Goal: Transaction & Acquisition: Purchase product/service

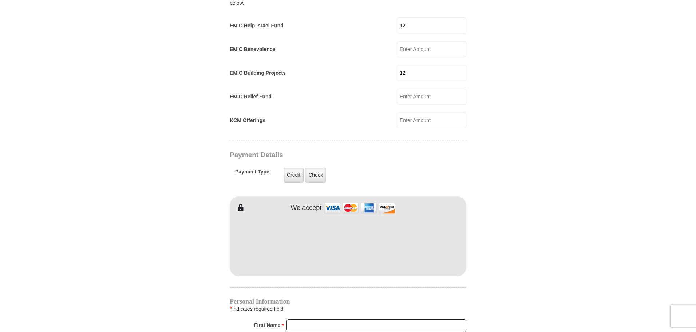
scroll to position [537, 0]
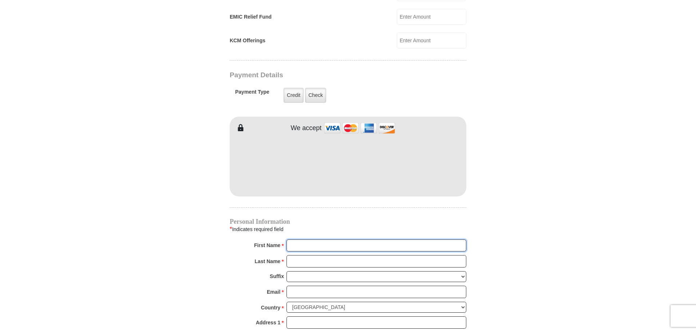
click at [303, 242] on input "First Name *" at bounding box center [377, 245] width 180 height 12
type input "JM Elite"
type input "Holdings LLC"
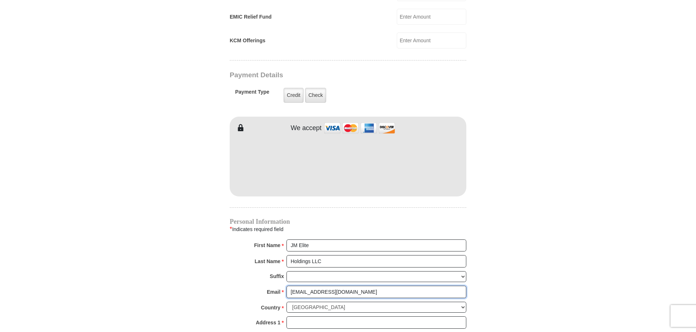
type input "[EMAIL_ADDRESS][DOMAIN_NAME]"
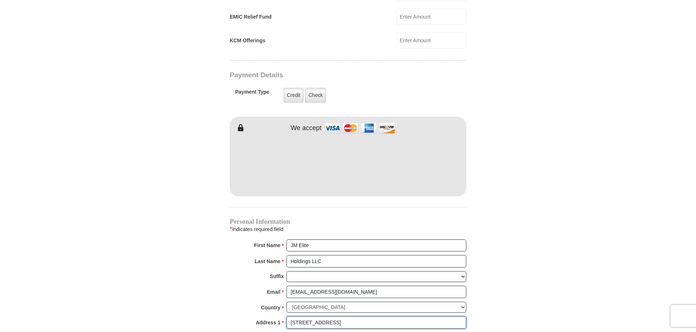
type input "[STREET_ADDRESS]"
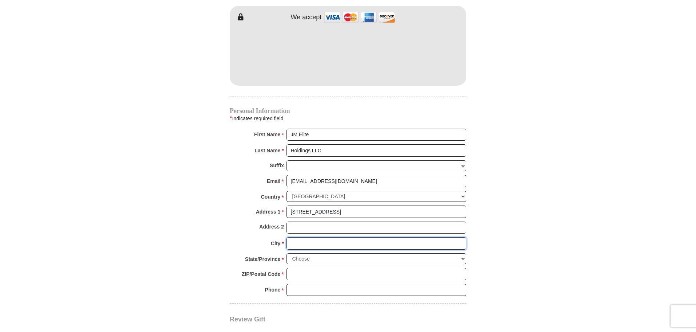
scroll to position [716, 0]
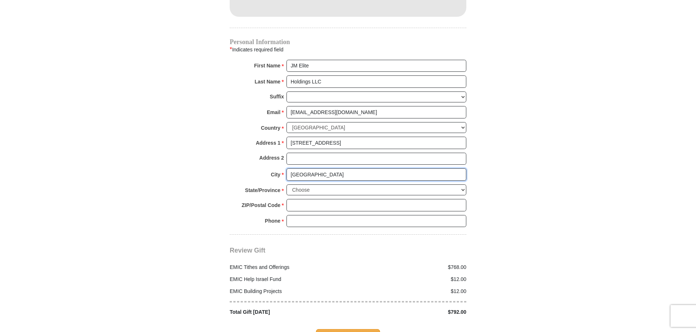
type input "[GEOGRAPHIC_DATA]"
select select "[GEOGRAPHIC_DATA]"
type input "76179"
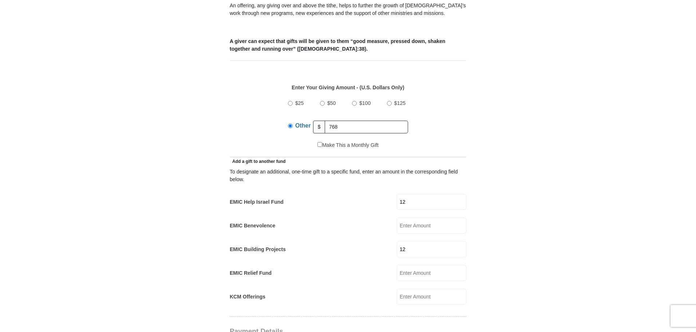
scroll to position [279, 0]
type input "8178084042"
drag, startPoint x: 416, startPoint y: 193, endPoint x: 375, endPoint y: 198, distance: 40.7
click at [375, 198] on div "EMIC Help Israel Fund 12 EMIC Help Israel Fund Amount must be a valid number Ma…" at bounding box center [348, 203] width 237 height 16
type input "6"
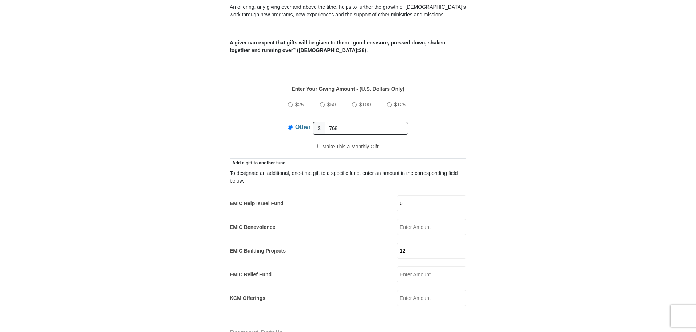
drag, startPoint x: 417, startPoint y: 241, endPoint x: 386, endPoint y: 244, distance: 31.1
click at [386, 244] on div "EMIC Building Projects 12 EMIC Building Projects Amount must be a valid number …" at bounding box center [348, 250] width 237 height 16
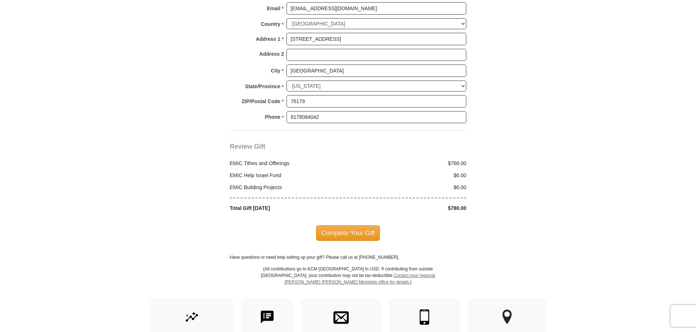
scroll to position [825, 0]
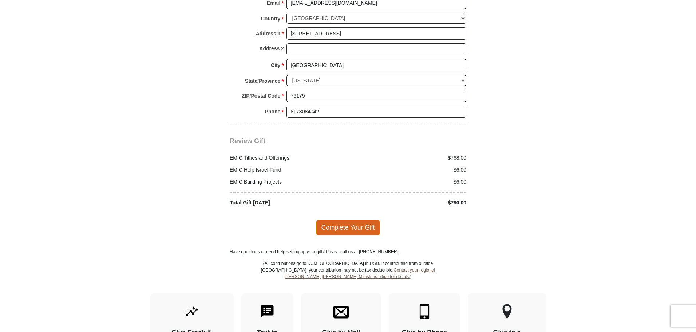
type input "6"
click at [363, 221] on span "Complete Your Gift" at bounding box center [348, 227] width 64 height 15
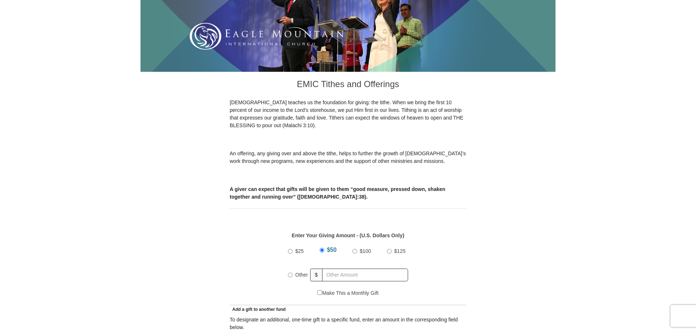
scroll to position [146, 0]
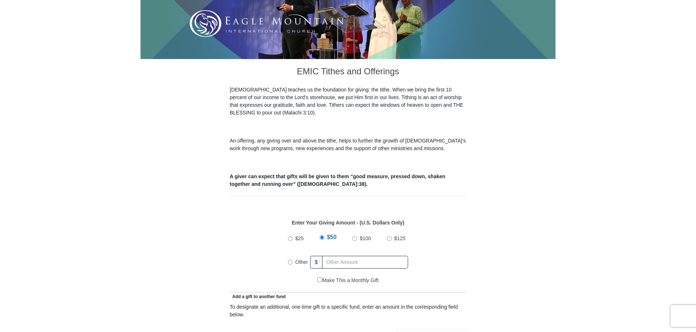
click at [292, 260] on input "Other" at bounding box center [290, 262] width 5 height 5
radio input "true"
click at [342, 256] on input "text" at bounding box center [366, 262] width 83 height 13
type input "768"
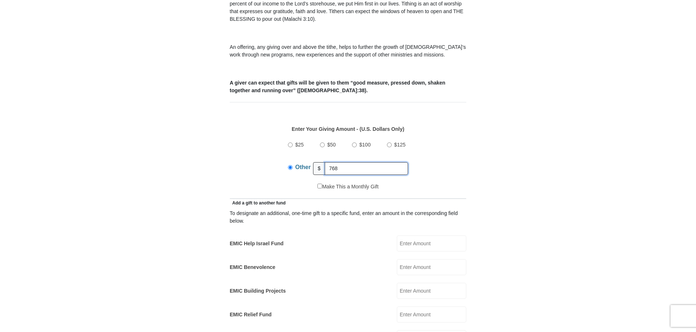
scroll to position [328, 0]
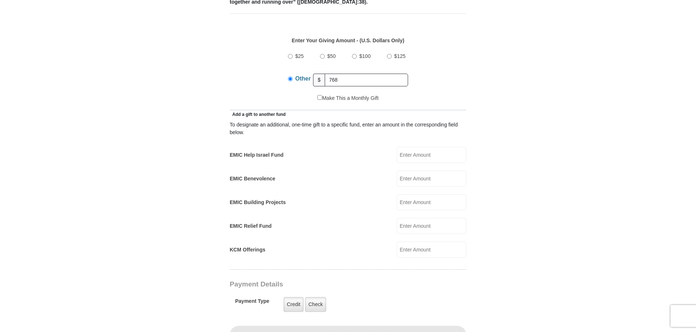
click at [408, 150] on input "EMIC Help Israel Fund" at bounding box center [432, 155] width 70 height 16
type input "6"
click at [411, 196] on input "EMIC Building Projects" at bounding box center [432, 202] width 70 height 16
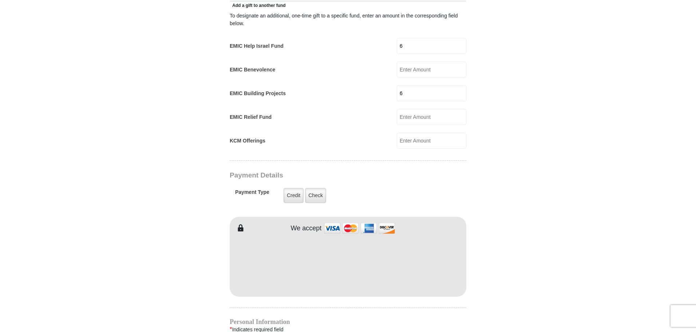
scroll to position [437, 0]
type input "6"
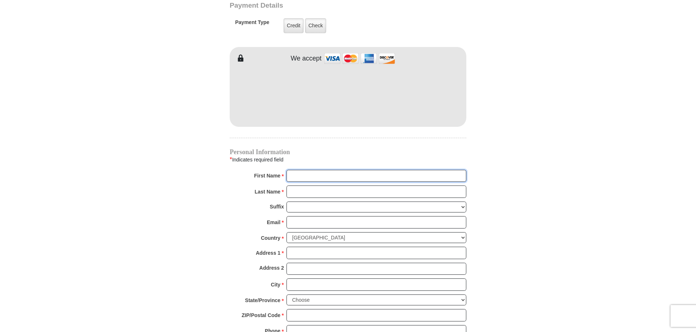
scroll to position [607, 0]
type input "JM Elite"
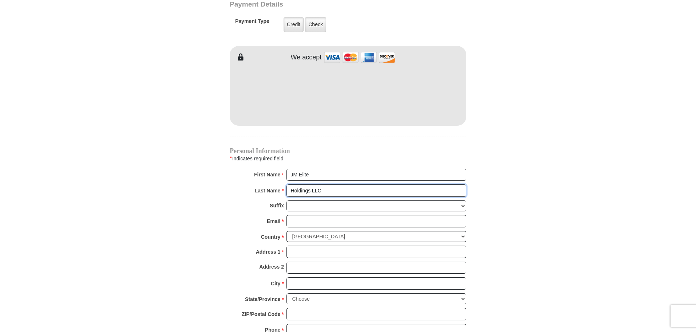
type input "Holdings LLC"
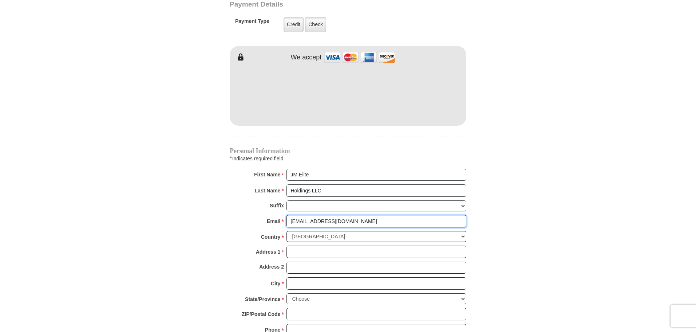
type input "[EMAIL_ADDRESS][DOMAIN_NAME]"
type input "[STREET_ADDRESS]"
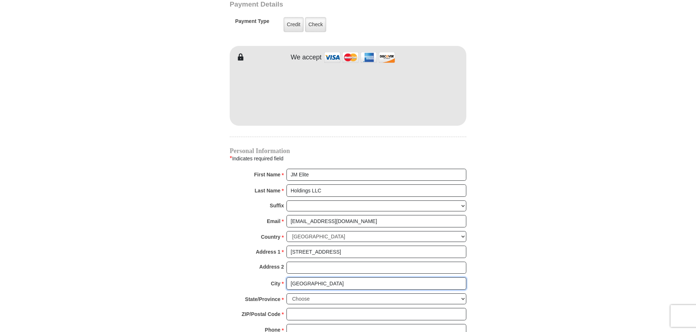
type input "[GEOGRAPHIC_DATA]"
select select "[GEOGRAPHIC_DATA]"
type input "76179"
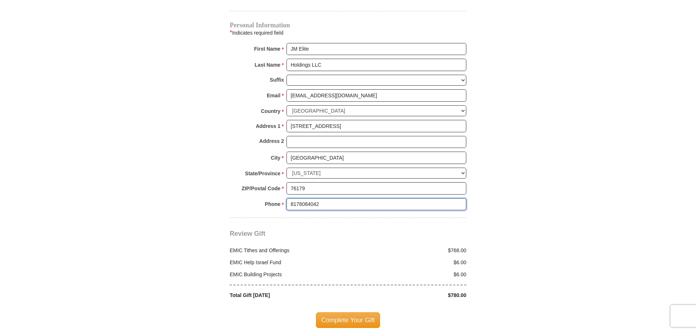
scroll to position [753, 0]
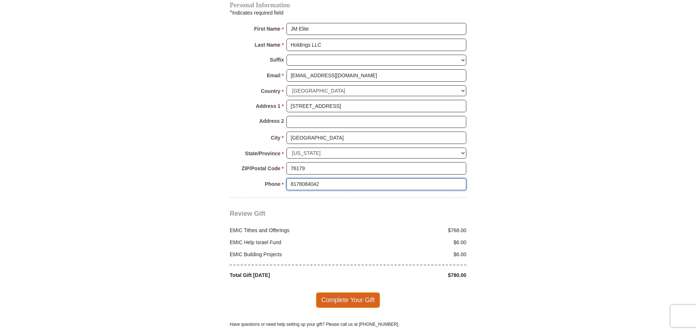
type input "8178084042"
click at [353, 292] on span "Complete Your Gift" at bounding box center [348, 299] width 64 height 15
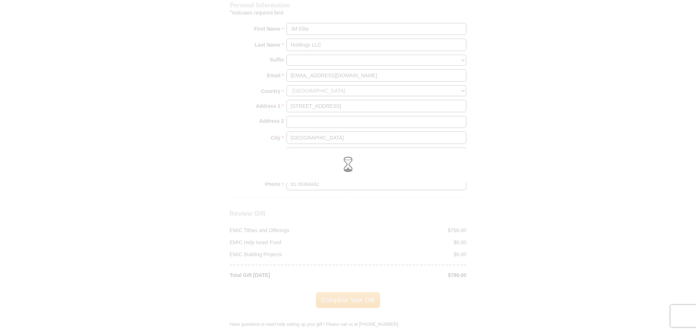
click at [380, 208] on div at bounding box center [348, 166] width 696 height 332
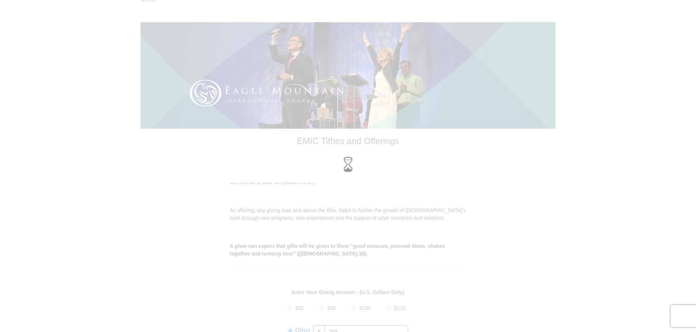
scroll to position [0, 0]
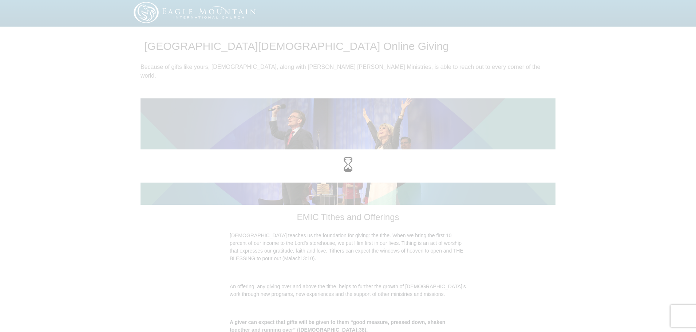
click at [39, 102] on div at bounding box center [348, 166] width 696 height 332
